Goal: Transaction & Acquisition: Purchase product/service

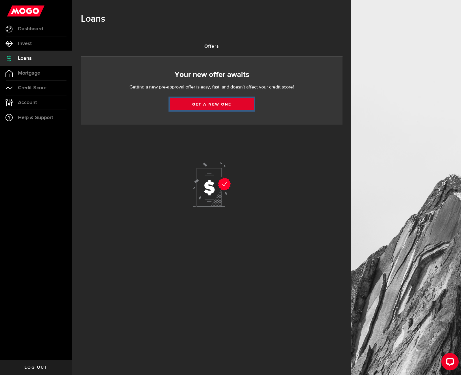
click at [204, 100] on link "Get a new one" at bounding box center [212, 104] width 84 height 12
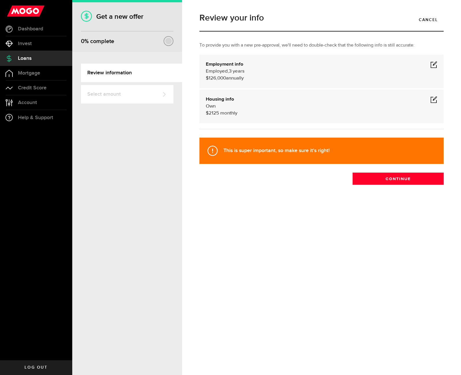
click at [432, 66] on span at bounding box center [433, 64] width 7 height 7
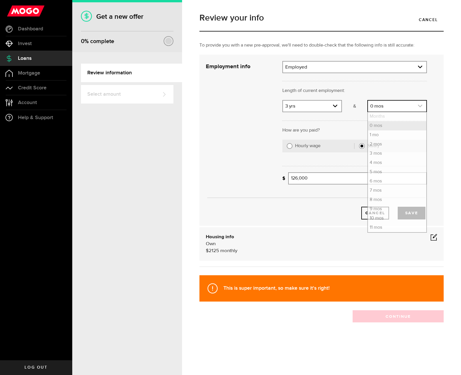
click at [398, 107] on link "expand select" at bounding box center [397, 106] width 58 height 11
click at [387, 180] on li "6 mos" at bounding box center [397, 181] width 58 height 9
select select "6"
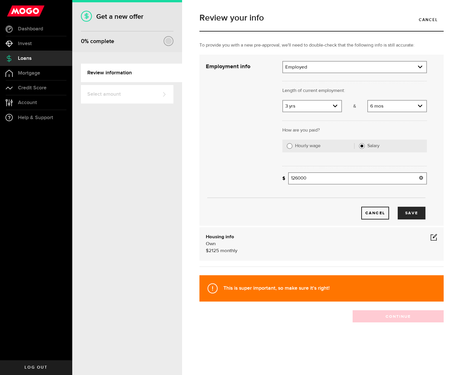
drag, startPoint x: 349, startPoint y: 176, endPoint x: 278, endPoint y: 176, distance: 71.1
click at [278, 176] on div "What's your gross annual income? 126000 Gross annual income" at bounding box center [354, 180] width 153 height 16
type input "142,000"
click at [411, 211] on button "Save" at bounding box center [412, 213] width 28 height 13
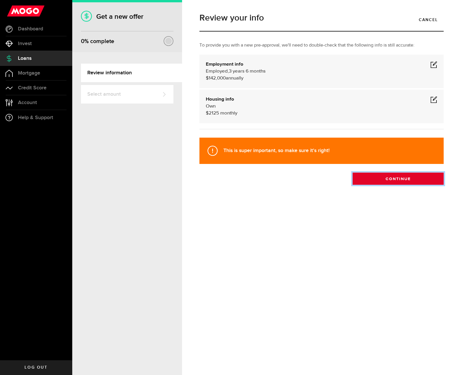
click at [381, 180] on button "Continue" at bounding box center [397, 178] width 91 height 12
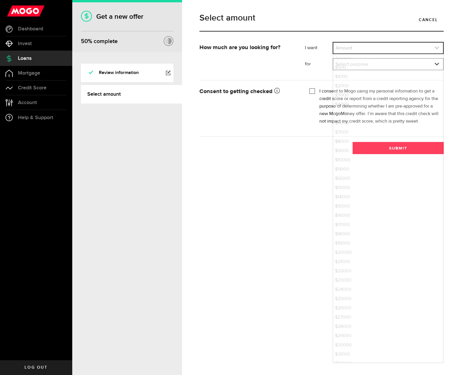
click at [351, 48] on link "expand select" at bounding box center [388, 47] width 110 height 11
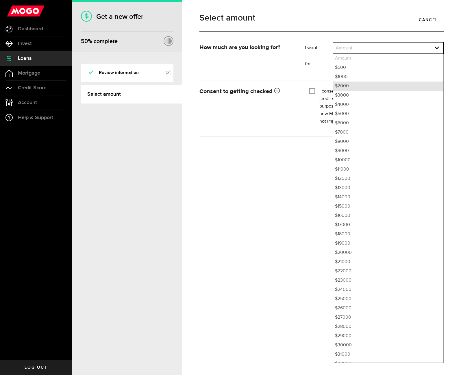
click at [354, 86] on li "$2000" at bounding box center [388, 85] width 110 height 9
select select "2000"
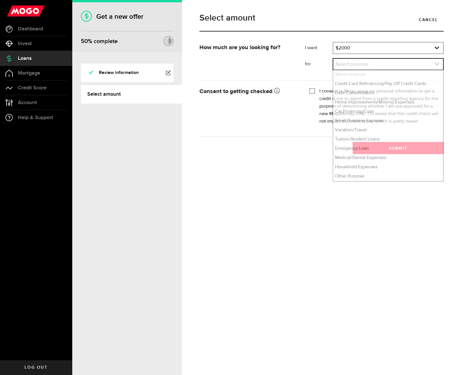
click at [354, 64] on link "expand select" at bounding box center [388, 64] width 110 height 11
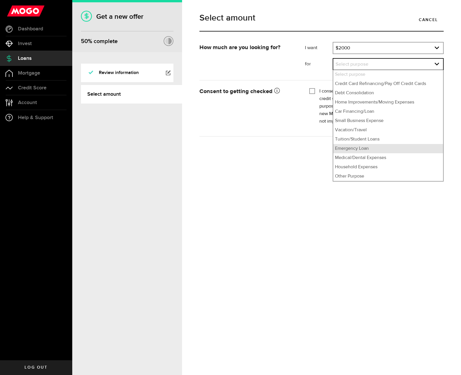
click at [374, 147] on li "Emergency Loan" at bounding box center [388, 148] width 110 height 9
select select "Emergency Loan"
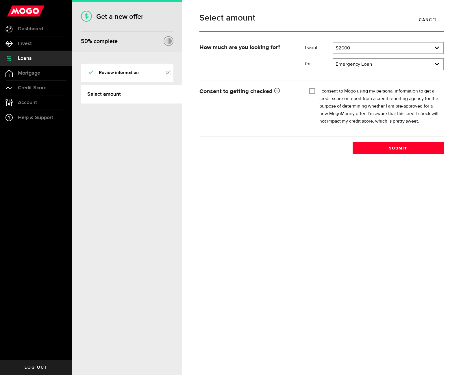
click at [338, 95] on label "I consent to Mogo using my personal information to get a credit score or report…" at bounding box center [379, 107] width 120 height 38
click at [315, 93] on input "I consent to Mogo using my personal information to get a credit score or report…" at bounding box center [312, 91] width 6 height 6
checkbox input "true"
click at [389, 150] on button "Submit" at bounding box center [397, 148] width 91 height 12
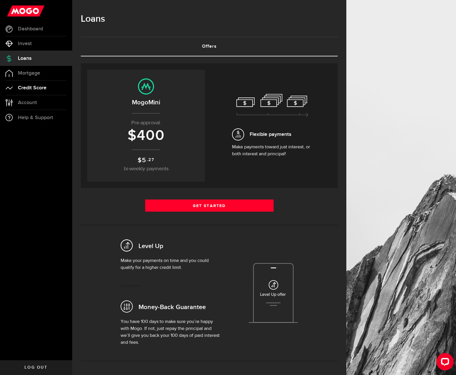
click at [37, 88] on span "Credit Score" at bounding box center [32, 87] width 29 height 5
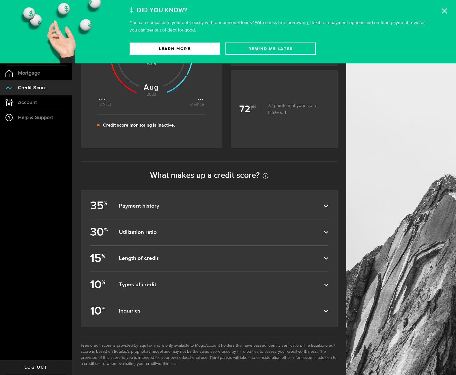
scroll to position [111, 0]
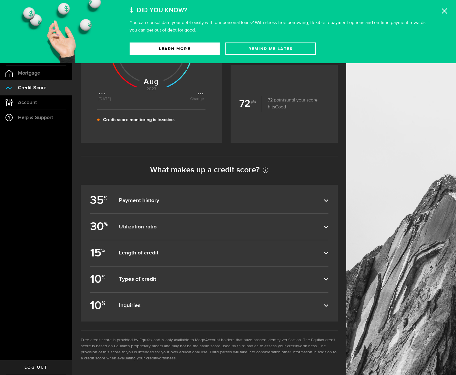
click at [153, 198] on dfn "Payment history" at bounding box center [221, 200] width 205 height 7
click at [0, 0] on input "35 % Payment history" at bounding box center [0, 0] width 0 height 0
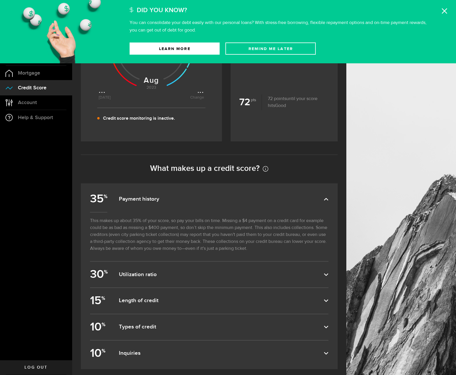
click at [153, 198] on dfn "Payment history" at bounding box center [221, 199] width 205 height 7
click at [0, 0] on input "35 % Payment history" at bounding box center [0, 0] width 0 height 0
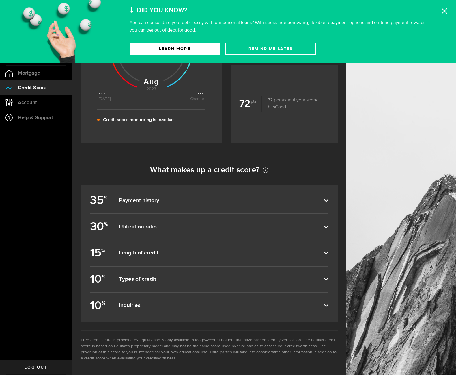
click at [442, 11] on icon at bounding box center [445, 11] width 6 height 6
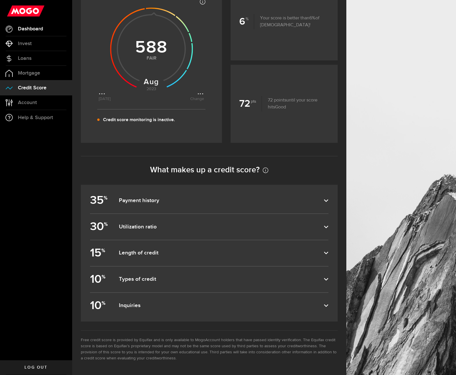
click at [25, 27] on span "Dashboard" at bounding box center [30, 28] width 25 height 5
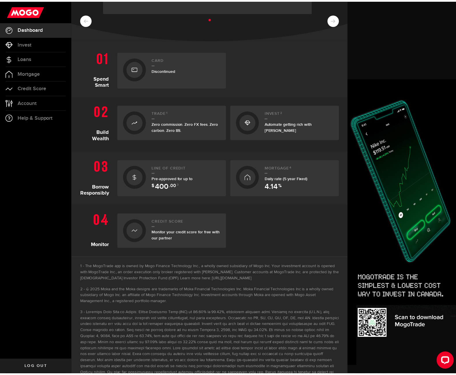
scroll to position [116, 0]
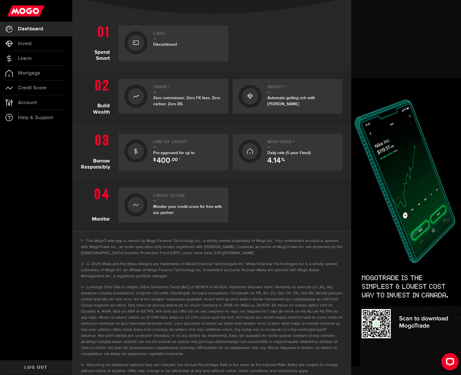
click at [179, 150] on span "Pre-approved for up to $ 400 .00 3" at bounding box center [173, 155] width 41 height 11
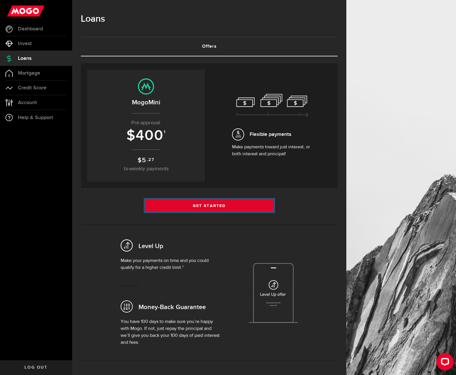
click at [205, 203] on link "Get Started" at bounding box center [209, 205] width 129 height 12
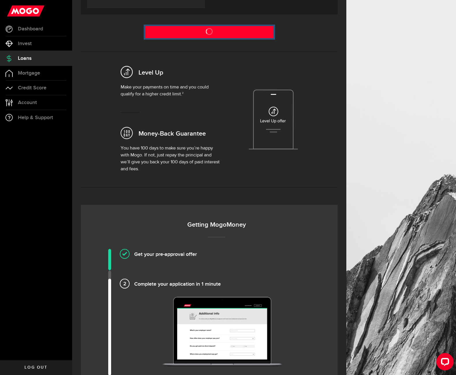
scroll to position [29, 0]
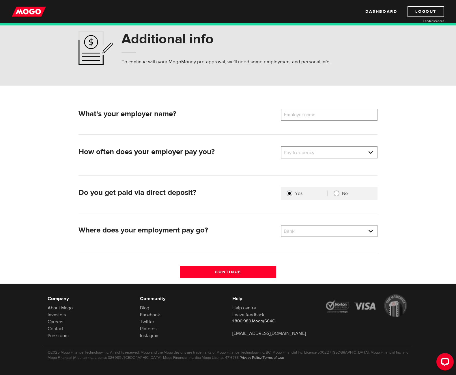
scroll to position [18, 0]
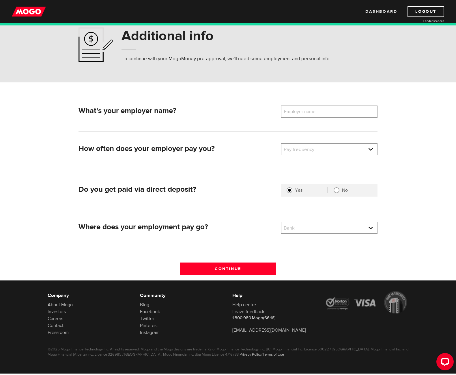
click at [382, 10] on link "Dashboard" at bounding box center [382, 11] width 32 height 11
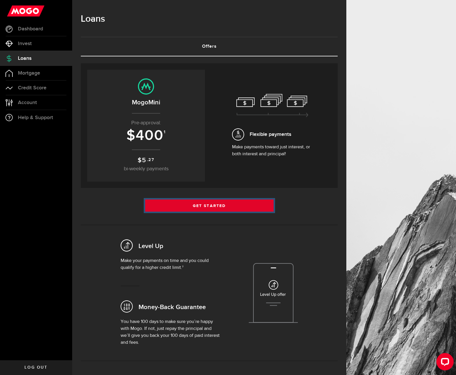
click at [205, 207] on link "Get Started" at bounding box center [209, 205] width 129 height 12
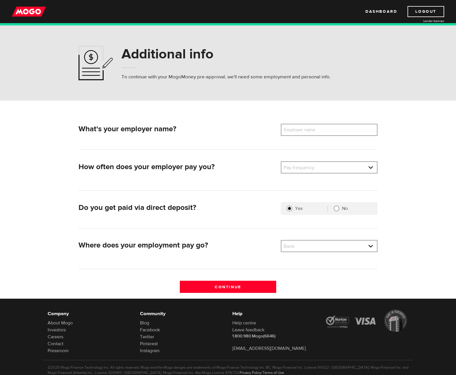
click at [306, 132] on label "Employer name" at bounding box center [304, 130] width 47 height 12
click at [306, 132] on input "Employer name" at bounding box center [329, 130] width 97 height 12
click at [305, 129] on label "Employer name" at bounding box center [304, 130] width 47 height 12
click at [305, 129] on input "Employer name" at bounding box center [329, 130] width 97 height 12
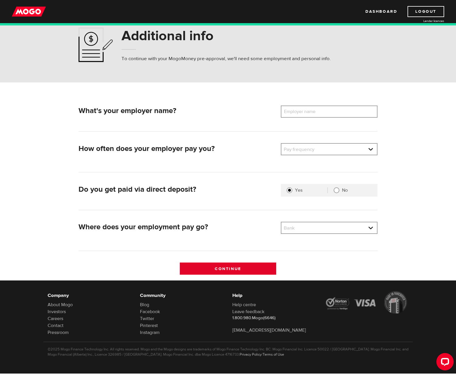
click at [239, 269] on input "Continue" at bounding box center [228, 268] width 97 height 12
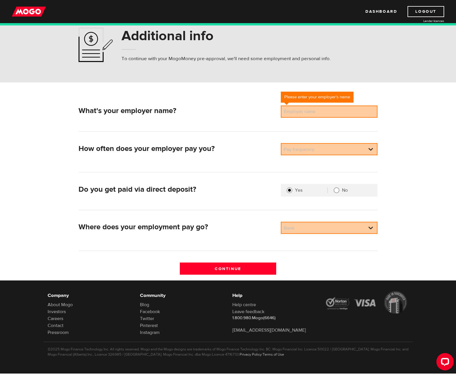
click at [305, 113] on label "Employer name" at bounding box center [304, 111] width 47 height 12
click at [305, 113] on input "Employer name" at bounding box center [329, 111] width 97 height 12
type input "Salesforce"
click at [312, 152] on link at bounding box center [330, 149] width 96 height 11
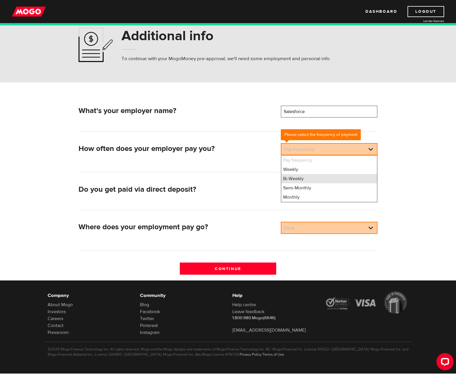
click at [315, 178] on li "Bi-Weekly" at bounding box center [330, 178] width 96 height 9
select select "2"
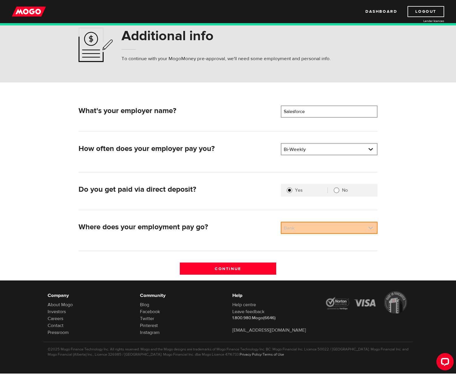
click at [324, 227] on link at bounding box center [330, 227] width 96 height 11
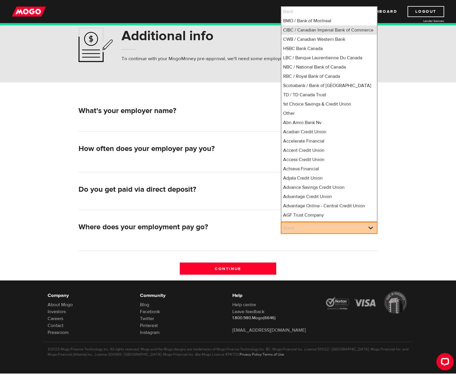
click at [312, 30] on li "CIBC / Canadian Imperial Bank of Commerce" at bounding box center [330, 29] width 96 height 9
select select "4"
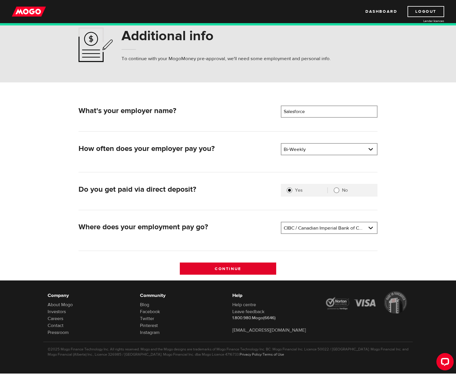
click at [224, 266] on input "Continue" at bounding box center [228, 268] width 97 height 12
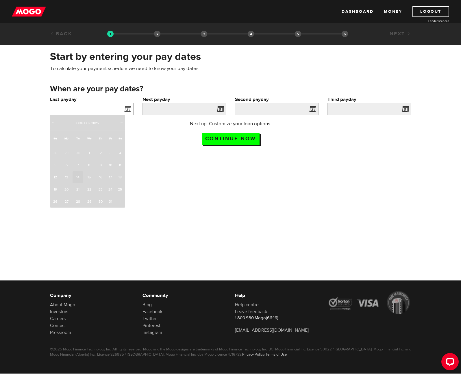
click at [93, 109] on input "Last payday" at bounding box center [92, 109] width 84 height 12
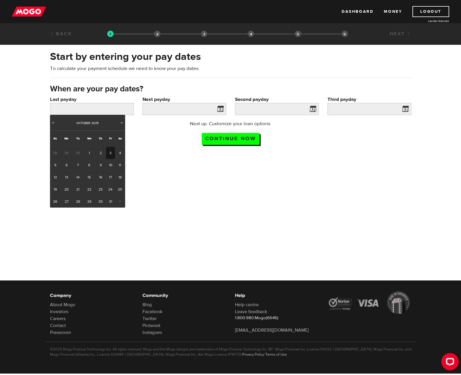
click at [110, 155] on link "3" at bounding box center [110, 153] width 9 height 12
type input "2025/10/03"
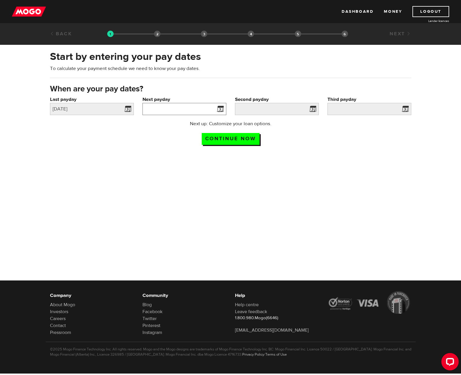
click at [167, 110] on input "Next payday" at bounding box center [184, 109] width 84 height 12
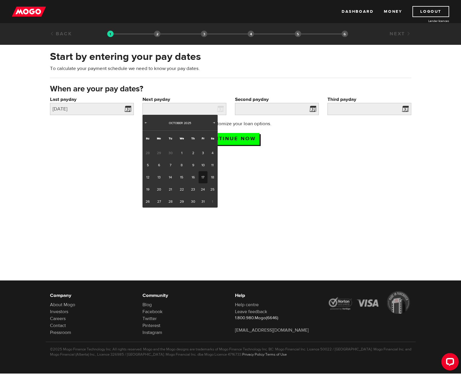
click at [203, 177] on link "17" at bounding box center [202, 177] width 9 height 12
type input "2025/10/17"
type input "2025/10/31"
type input "2025/11/14"
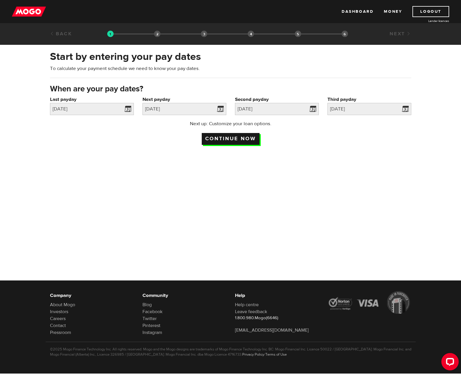
click at [221, 138] on input "Continue now" at bounding box center [231, 139] width 58 height 12
